Goal: Information Seeking & Learning: Learn about a topic

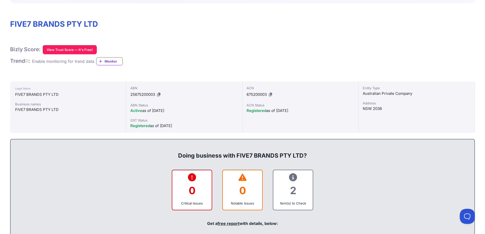
scroll to position [132, 0]
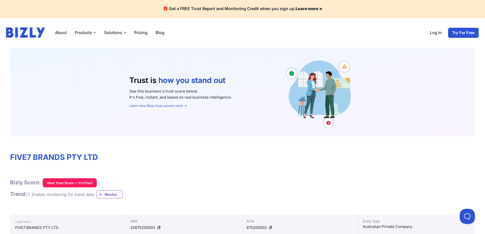
click at [81, 185] on button "View Trust Score — It's Free!" at bounding box center [70, 183] width 54 height 9
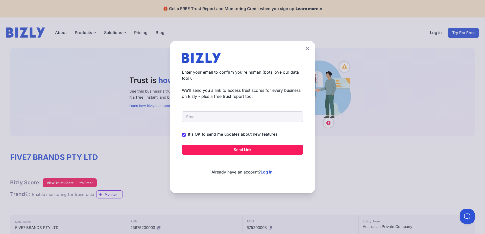
click at [308, 50] on icon at bounding box center [307, 48] width 3 height 3
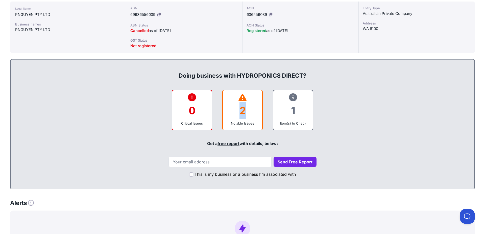
drag, startPoint x: 247, startPoint y: 112, endPoint x: 226, endPoint y: 97, distance: 25.4
click at [229, 104] on div "2" at bounding box center [242, 111] width 31 height 20
drag, startPoint x: 233, startPoint y: 98, endPoint x: 260, endPoint y: 122, distance: 35.8
click at [254, 115] on div "2 Notable Issues" at bounding box center [242, 110] width 40 height 41
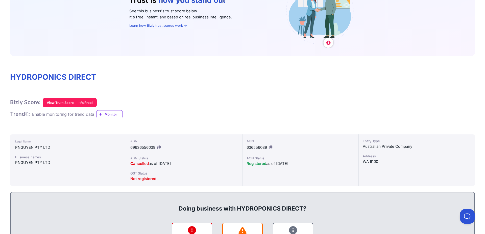
scroll to position [41, 0]
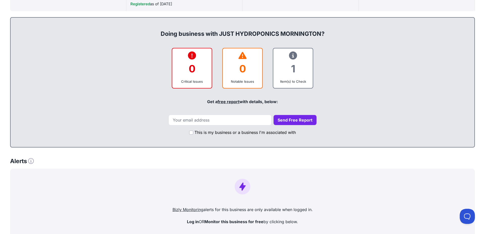
scroll to position [244, 0]
